Goal: Information Seeking & Learning: Learn about a topic

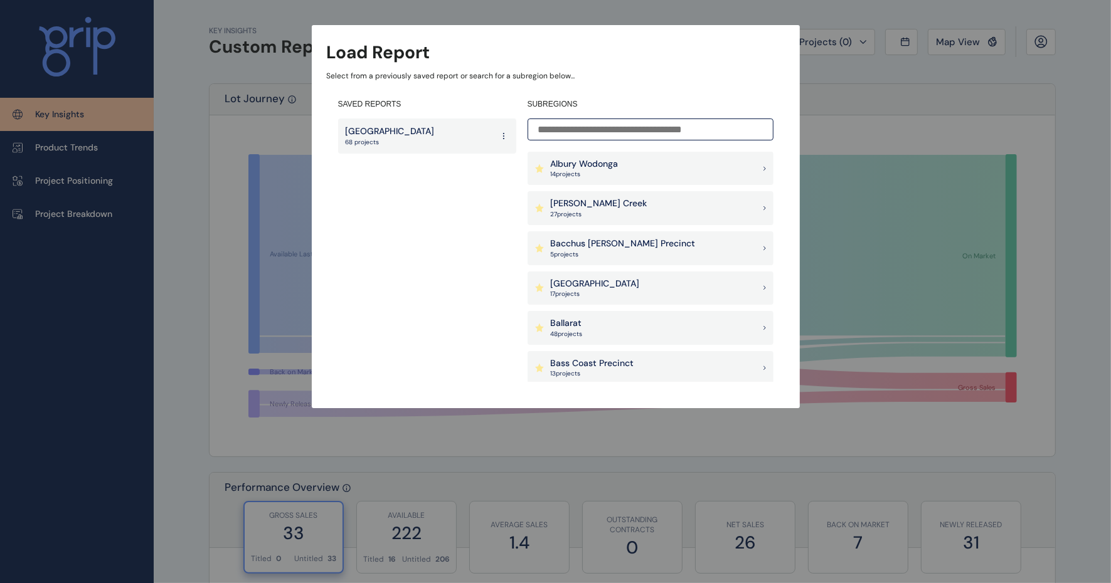
click at [749, 322] on div "Ballarat 48 project s" at bounding box center [651, 328] width 246 height 34
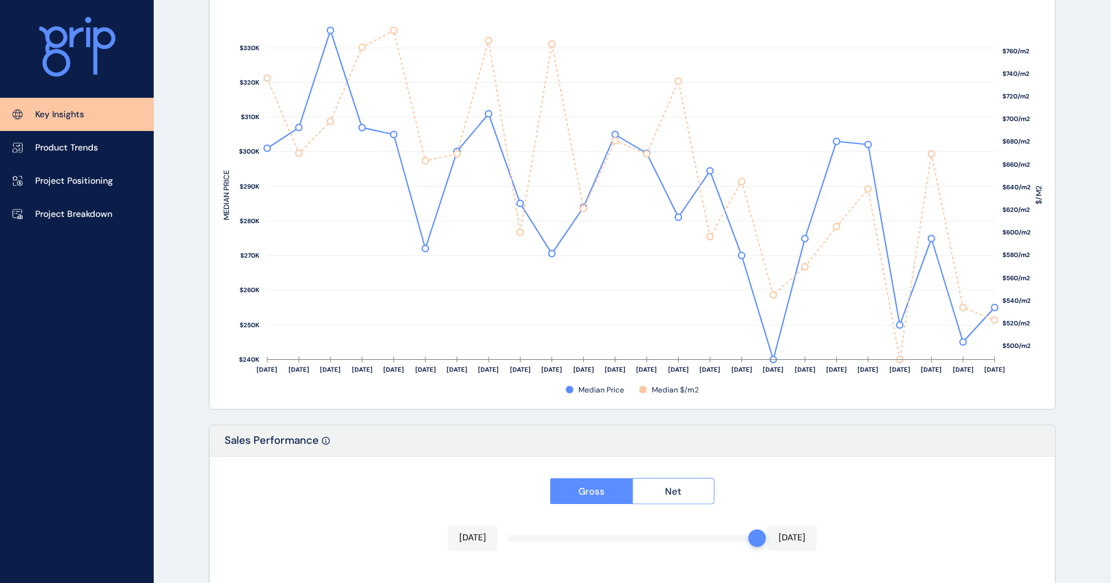
scroll to position [2055, 0]
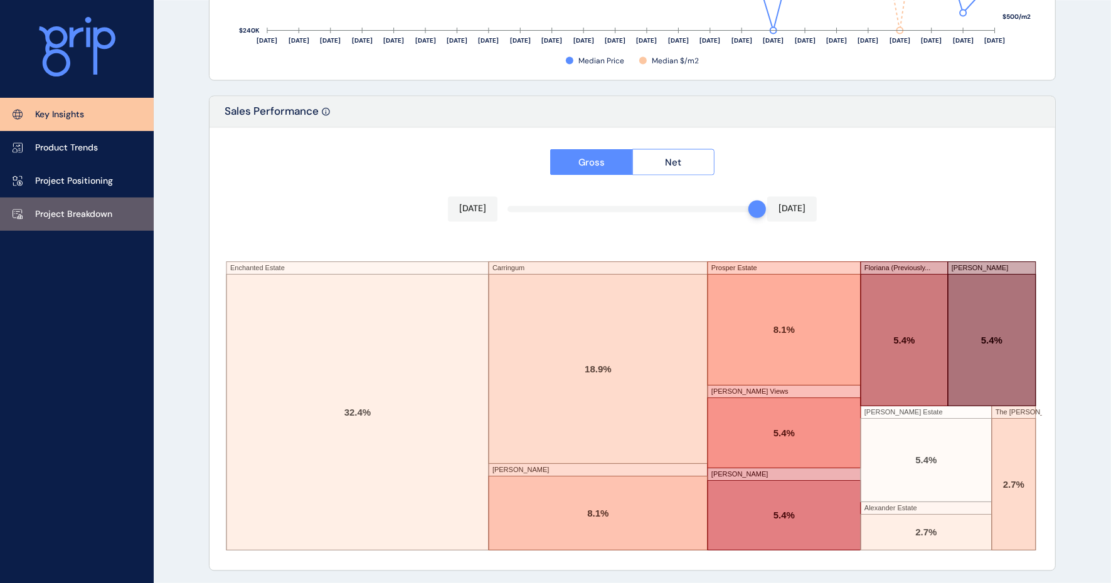
click at [78, 205] on link "Project Breakdown" at bounding box center [77, 214] width 154 height 33
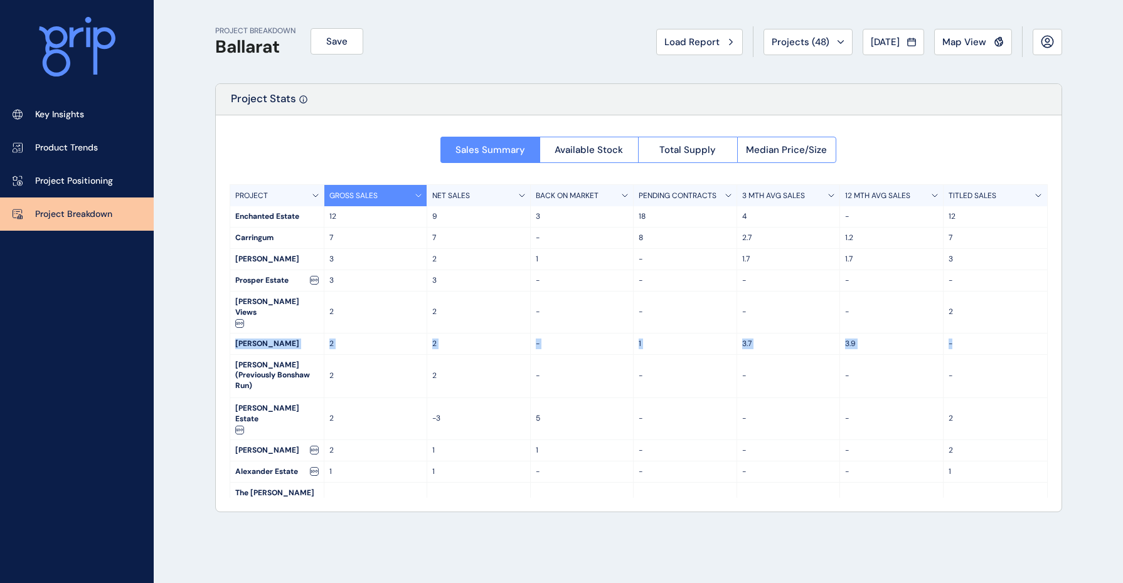
drag, startPoint x: 1048, startPoint y: 304, endPoint x: 1046, endPoint y: 319, distance: 14.5
click at [1046, 319] on div "Sales Summary Available Stock Total Supply Median Price/Size PROJECT GROSS SALE…" at bounding box center [639, 313] width 846 height 397
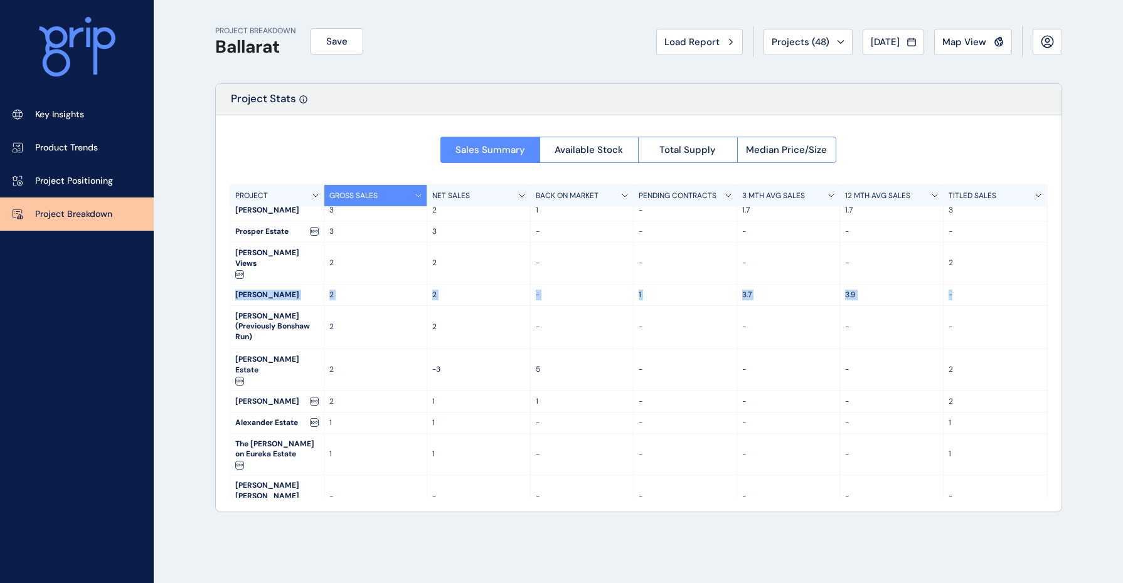
scroll to position [47, 0]
click at [1079, 282] on div "PROJECT BREAKDOWN Ballarat Save Load Report Projects ( 48 ) [DATE] 2025 < > Jan…" at bounding box center [561, 291] width 1123 height 583
